Goal: Information Seeking & Learning: Learn about a topic

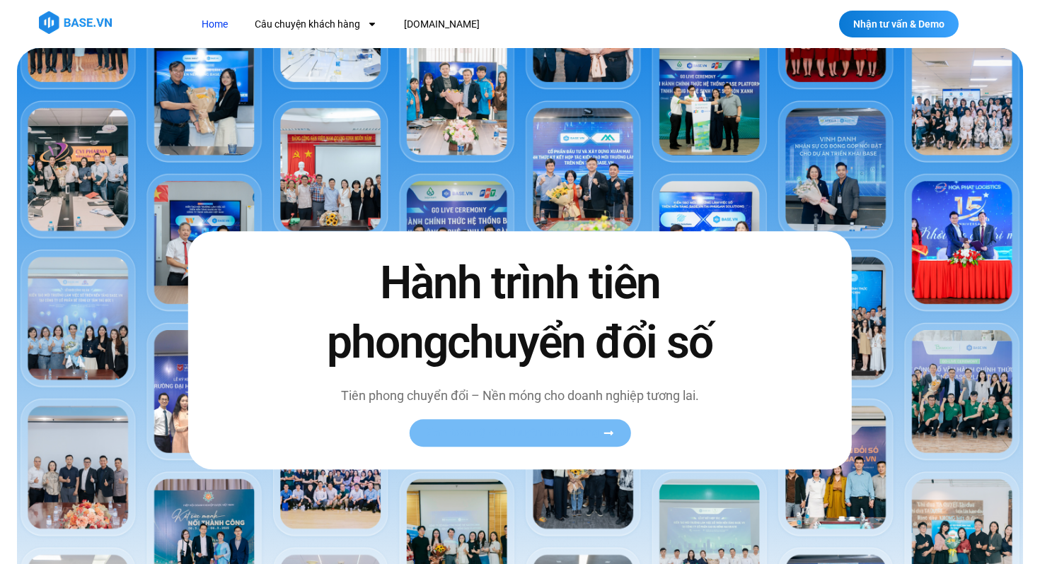
click at [508, 435] on span "Xem toàn bộ câu chuyện khách hàng" at bounding box center [512, 433] width 173 height 11
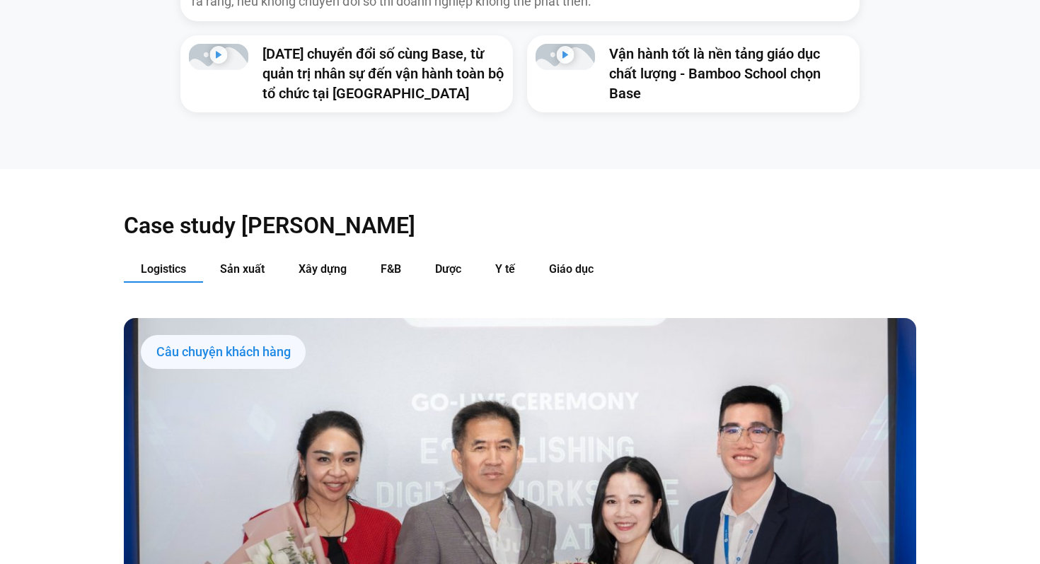
scroll to position [1331, 0]
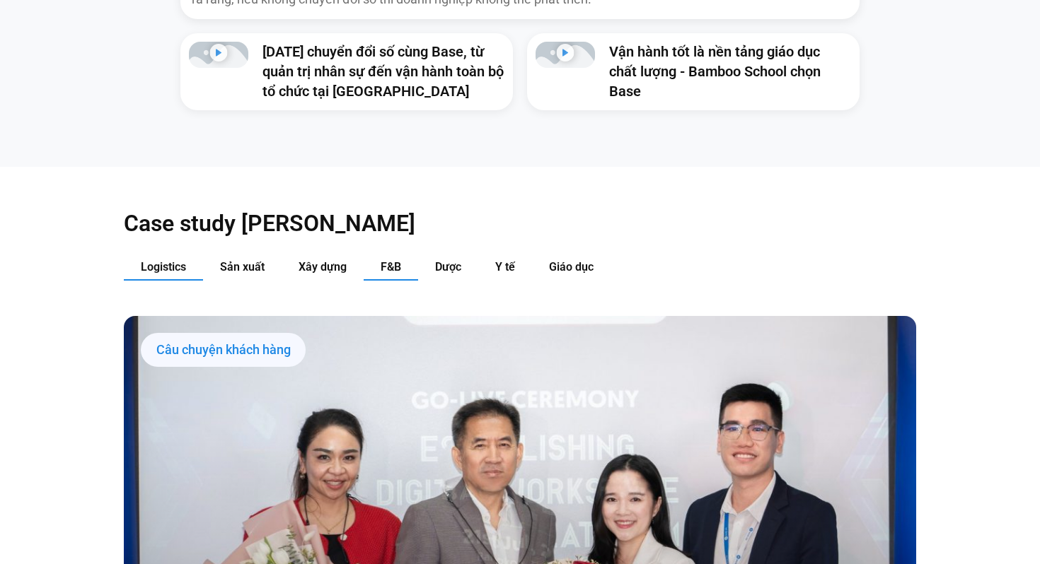
click at [405, 255] on button "F&B" at bounding box center [391, 268] width 54 height 26
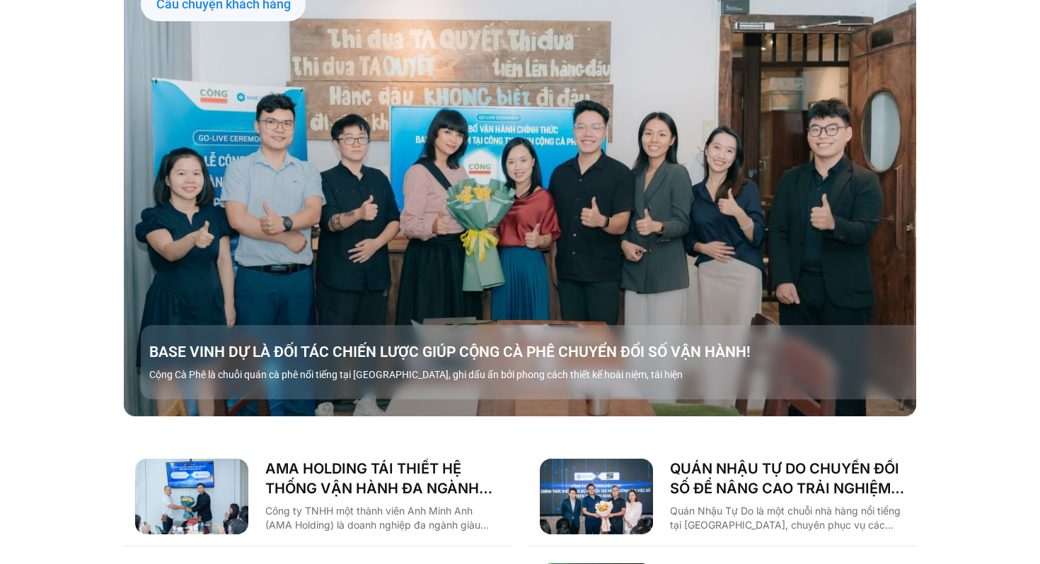
scroll to position [1683, 0]
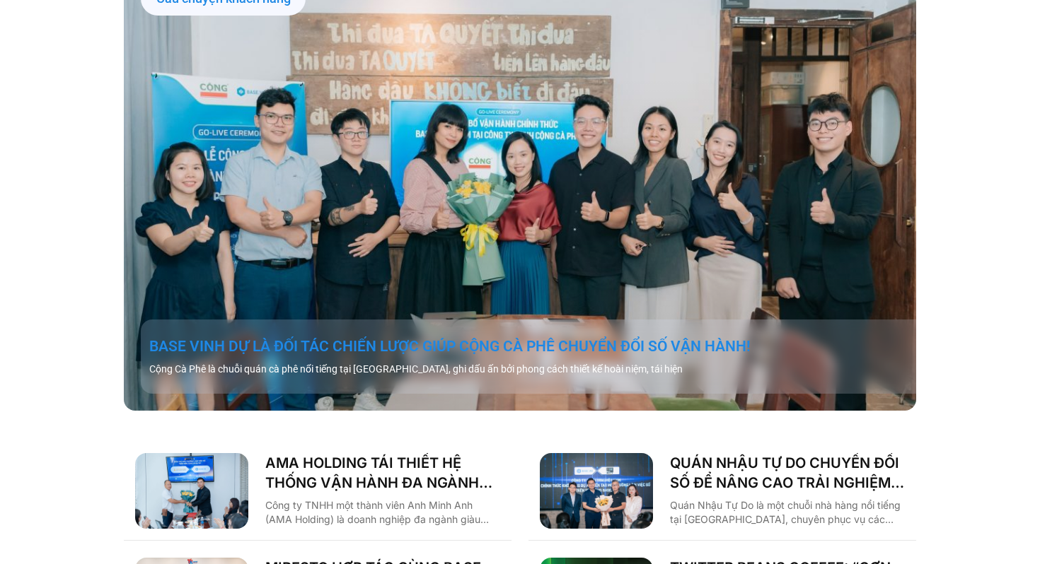
click at [410, 337] on link "BASE VINH DỰ LÀ ĐỐI TÁC CHIẾN LƯỢC GIÚP CỘNG CÀ PHÊ CHUYỂN ĐỔI SỐ VẬN HÀNH!" at bounding box center [536, 347] width 775 height 20
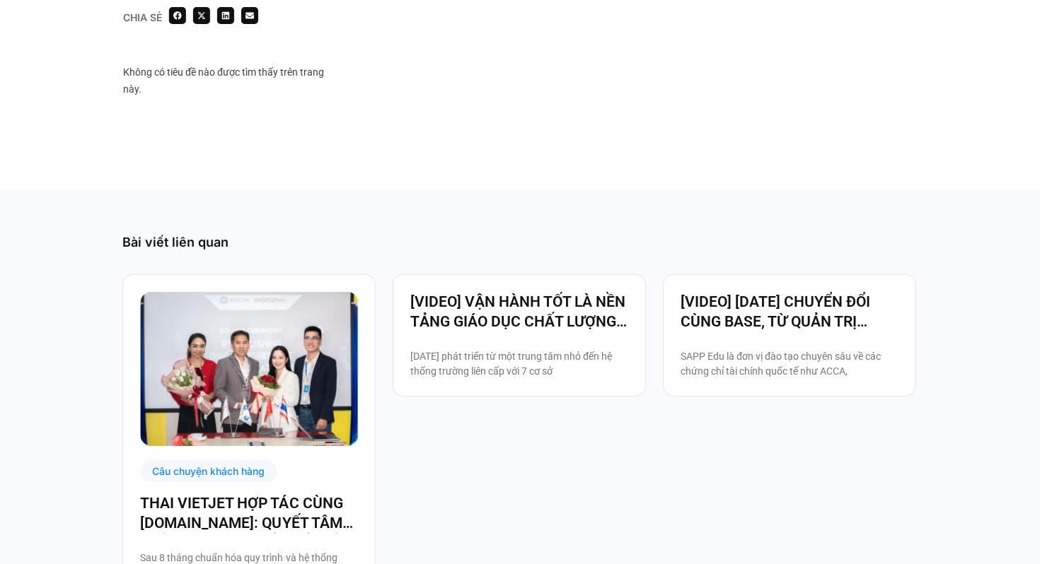
scroll to position [2401, 0]
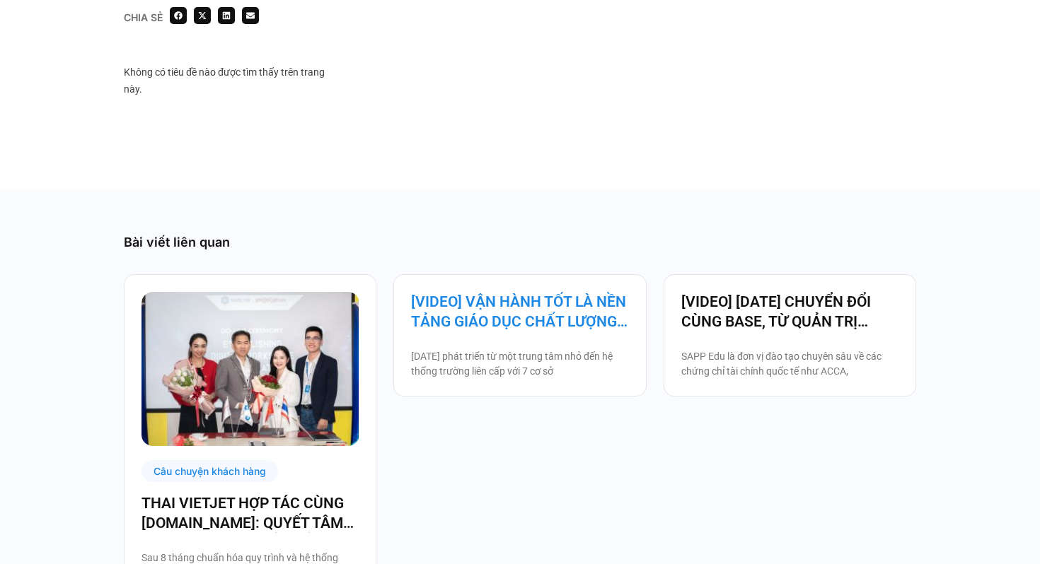
click at [484, 292] on link "[VIDEO] VẬN HÀNH TỐT LÀ NỀN TẢNG GIÁO DỤC CHẤT LƯỢNG – BAMBOO SCHOOL CHỌN BASE" at bounding box center [519, 312] width 217 height 40
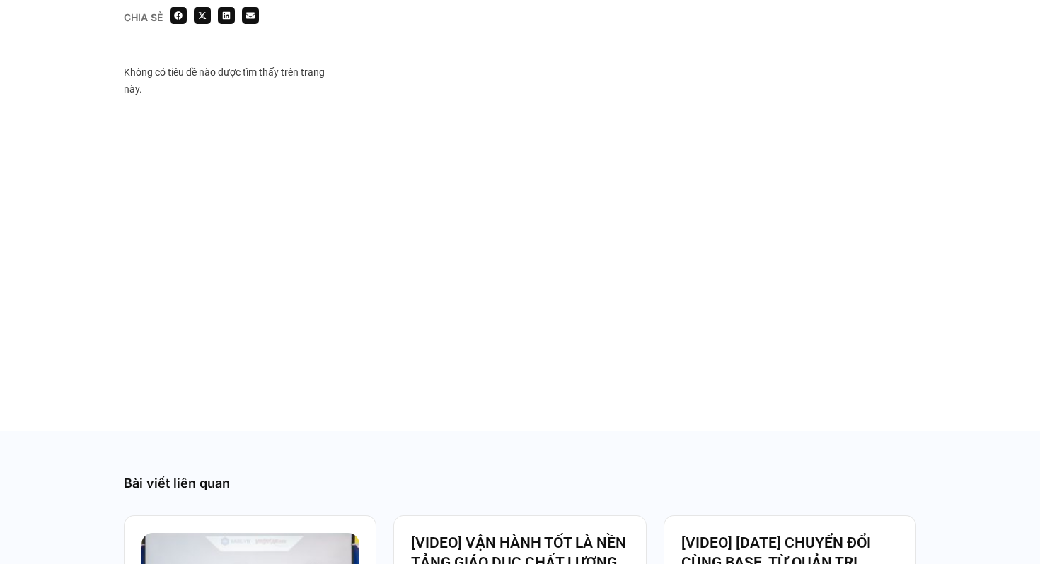
scroll to position [819, 0]
